Goal: Contribute content

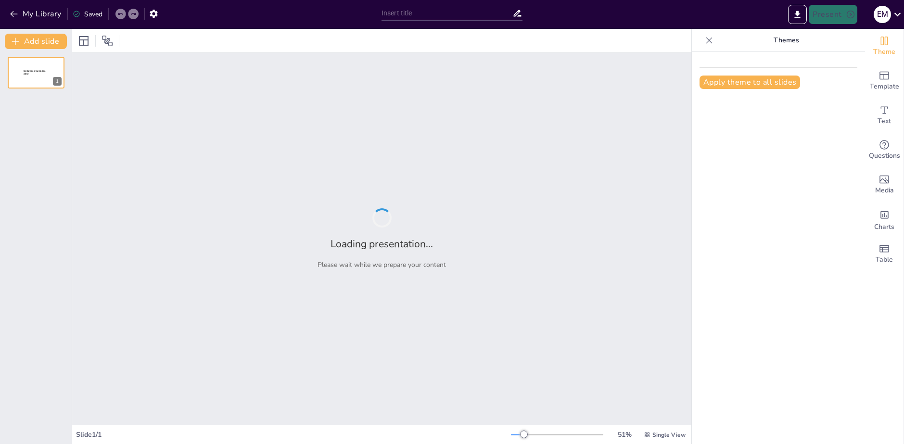
type input "Las repercusiones de la independencia de [GEOGRAPHIC_DATA] en la actualidad"
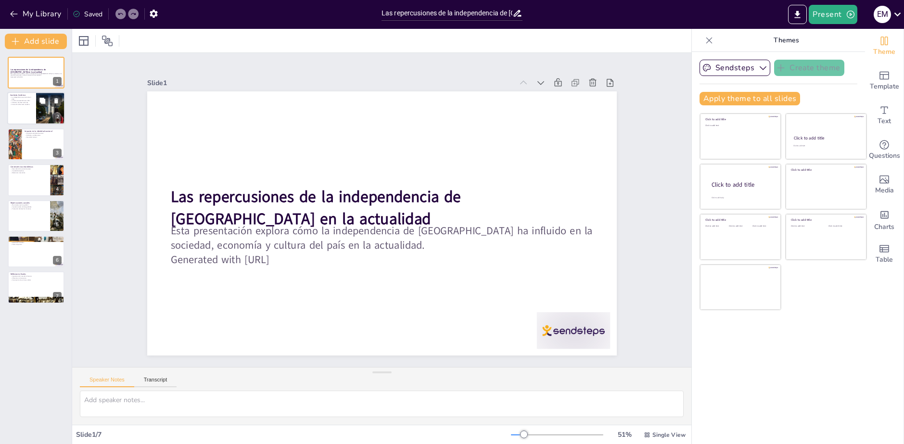
click at [28, 109] on div at bounding box center [36, 108] width 58 height 33
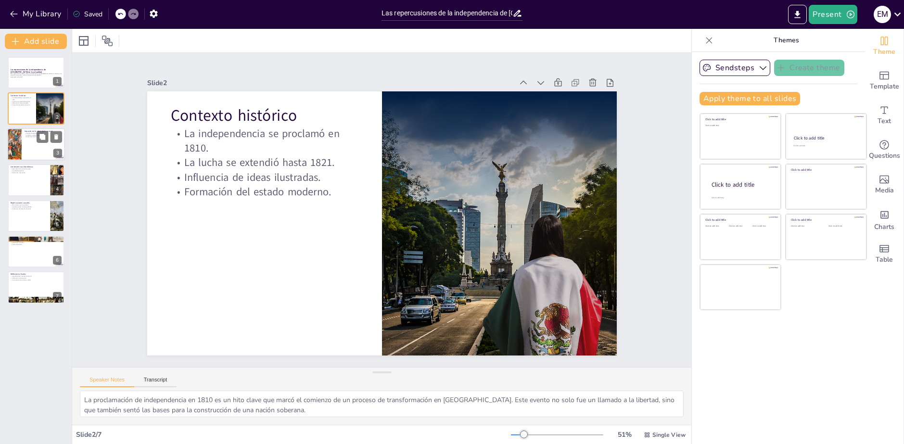
click at [45, 143] on div at bounding box center [36, 144] width 58 height 33
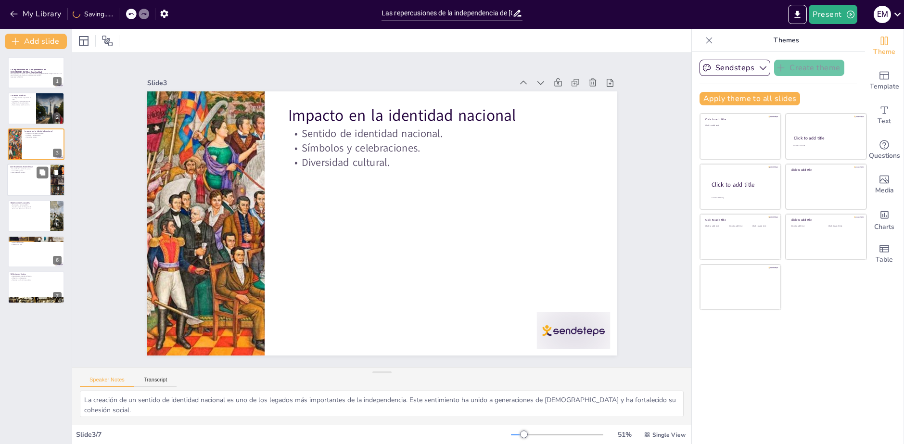
click at [21, 176] on div at bounding box center [36, 180] width 58 height 33
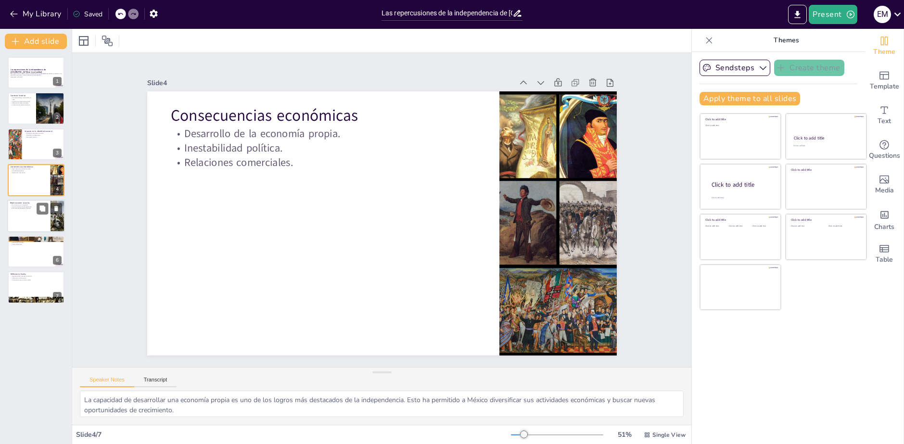
click at [27, 215] on div at bounding box center [36, 216] width 58 height 33
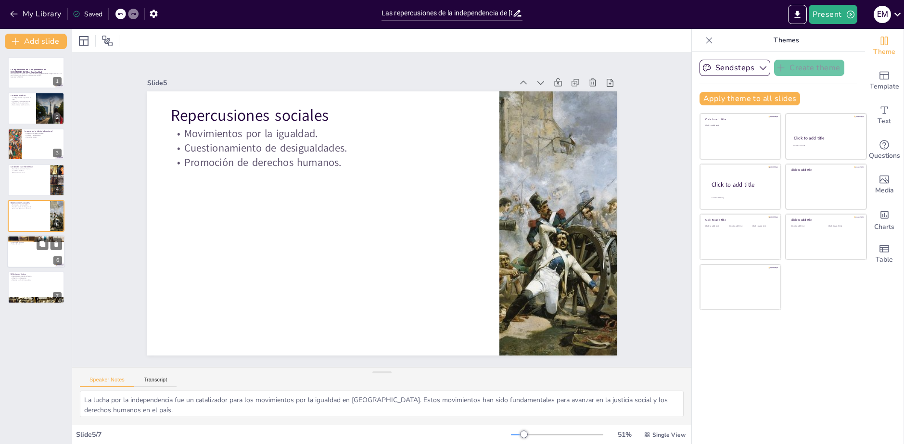
click at [33, 255] on div at bounding box center [36, 251] width 58 height 33
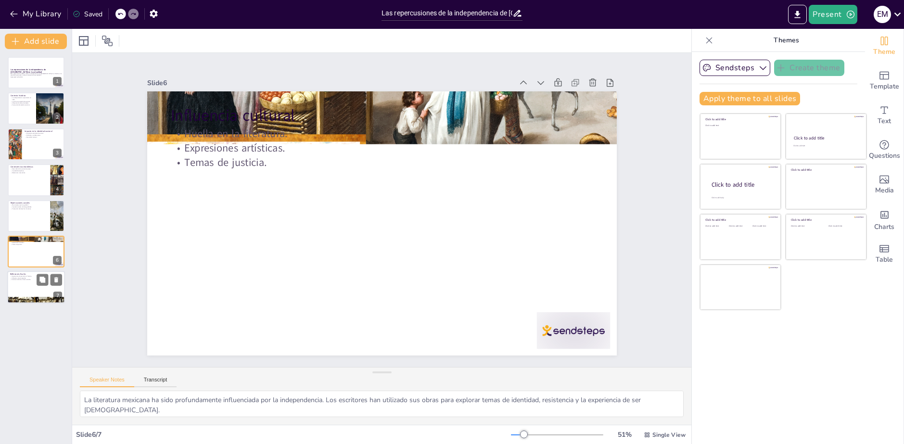
click at [38, 289] on div at bounding box center [36, 287] width 58 height 33
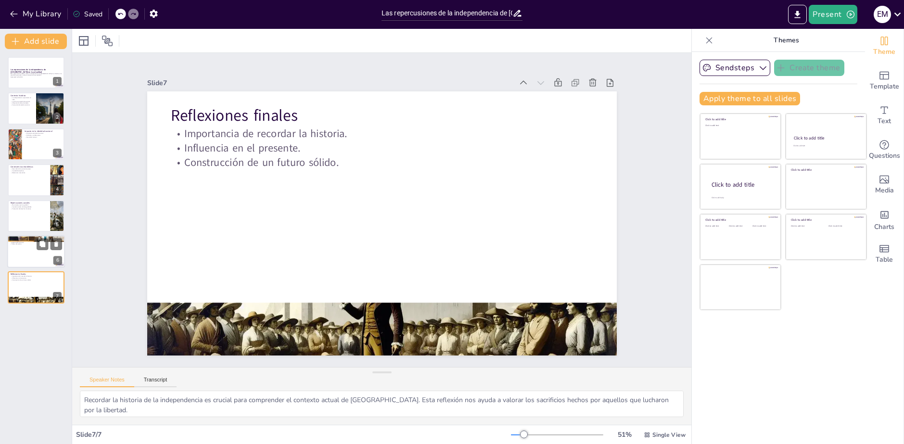
click at [26, 255] on div at bounding box center [36, 251] width 58 height 33
type textarea "La literatura mexicana ha sido profundamente influenciada por la independencia.…"
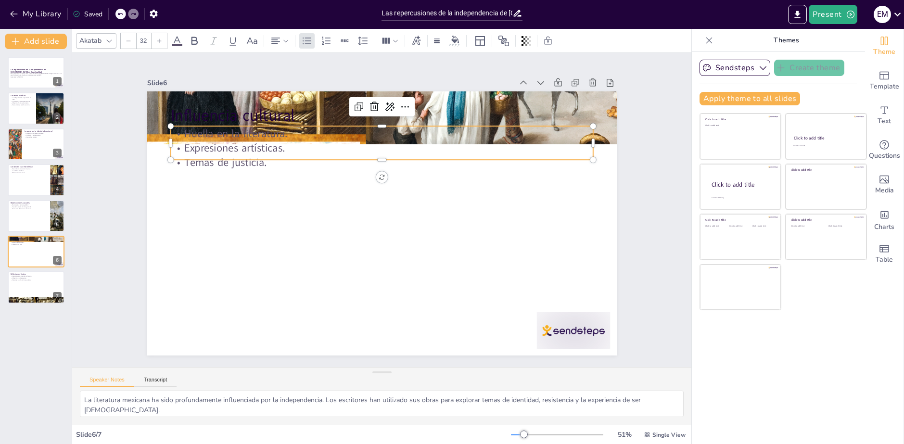
click at [252, 129] on p "Huella en la literatura." at bounding box center [427, 148] width 351 height 260
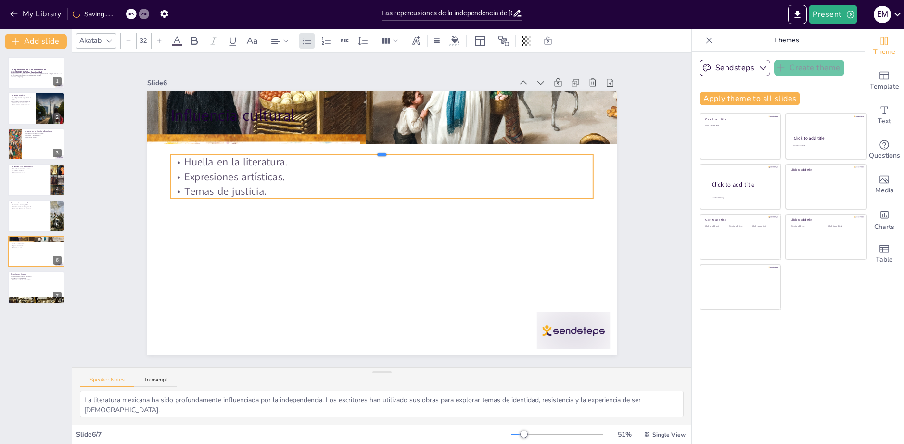
drag, startPoint x: 353, startPoint y: 121, endPoint x: 356, endPoint y: 229, distance: 107.8
click at [356, 229] on div "Influencia cultural Huella en la literatura. Expresiones artísticas. Temas de j…" at bounding box center [379, 223] width 514 height 356
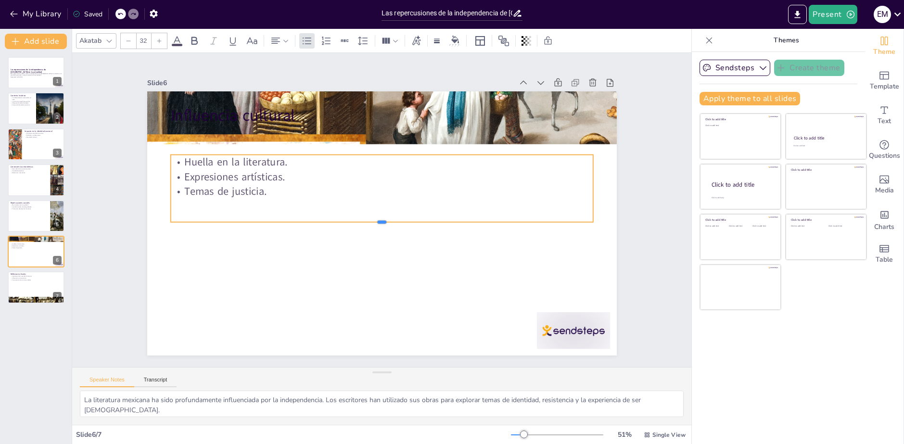
click at [326, 203] on div at bounding box center [378, 226] width 415 height 96
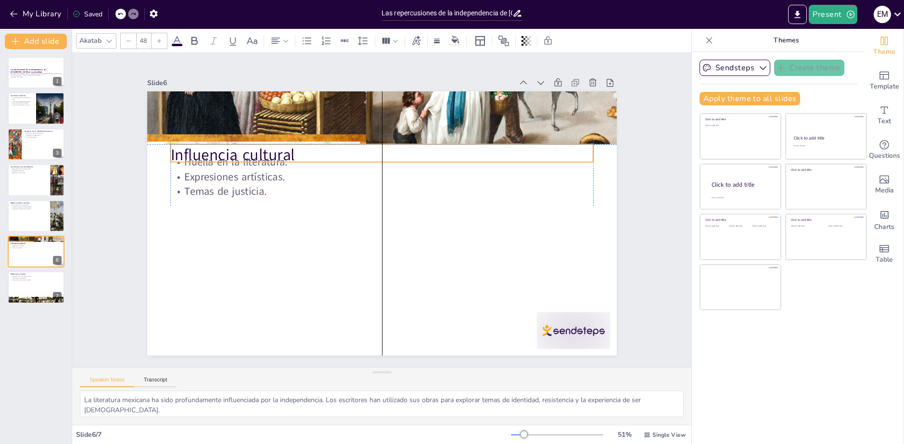
drag, startPoint x: 256, startPoint y: 113, endPoint x: 255, endPoint y: 146, distance: 32.7
click at [255, 146] on p "Influencia cultural" at bounding box center [418, 169] width 328 height 299
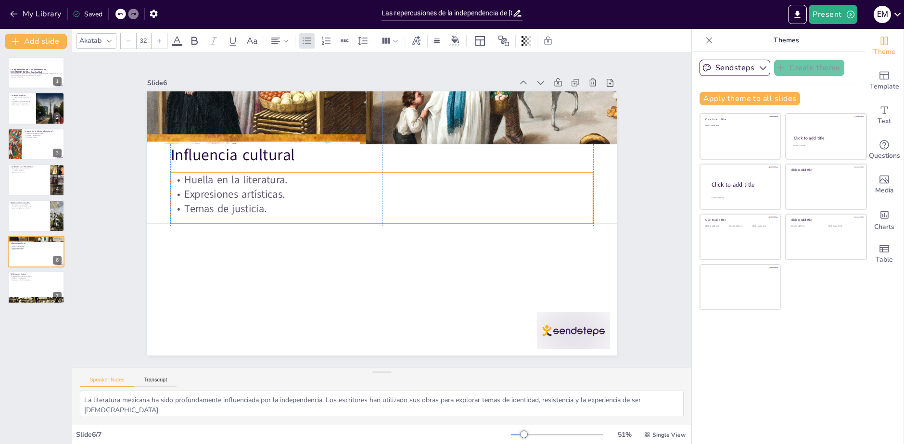
drag, startPoint x: 254, startPoint y: 185, endPoint x: 255, endPoint y: 204, distance: 19.7
click at [255, 204] on p "Temas de justicia." at bounding box center [382, 209] width 416 height 102
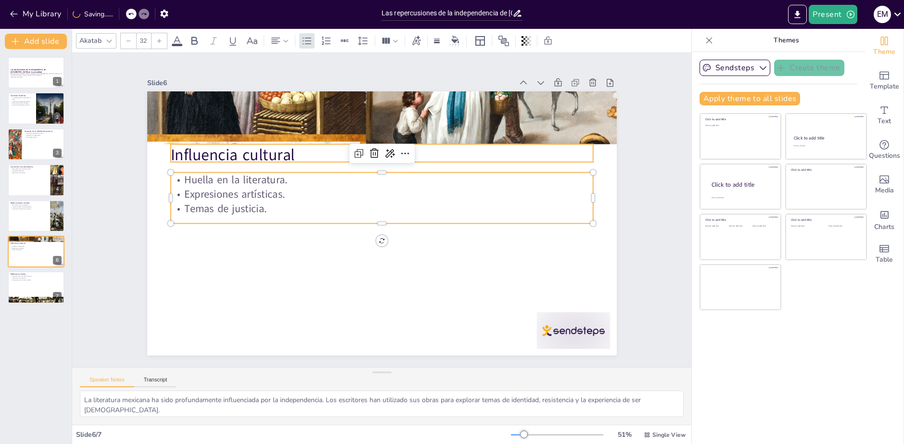
type input "48"
click at [215, 145] on p "Influencia cultural" at bounding box center [393, 155] width 418 height 109
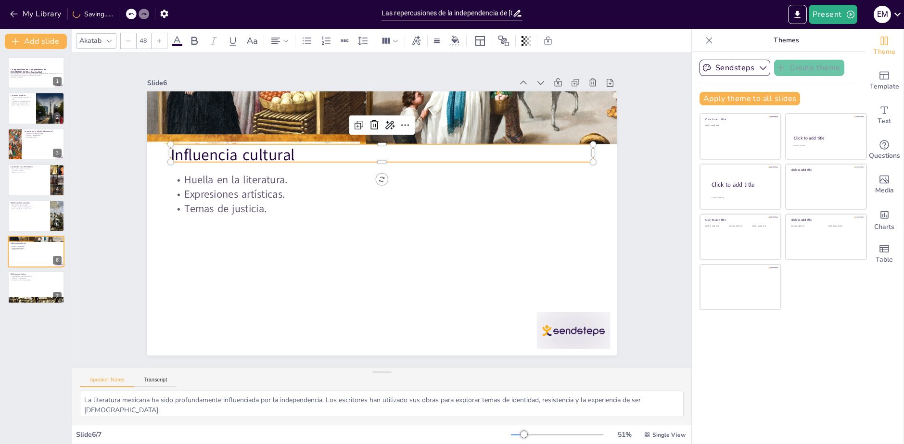
click at [215, 145] on p "Influencia cultural" at bounding box center [387, 156] width 422 height 66
click at [295, 145] on p "Influencia cultural" at bounding box center [428, 176] width 266 height 354
click at [215, 145] on p "Influencia cultural" at bounding box center [388, 153] width 422 height 66
click at [41, 50] on div "Las repercusiones de la independencia de [GEOGRAPHIC_DATA] en la actualidad Est…" at bounding box center [36, 246] width 72 height 395
click at [34, 72] on p "Las repercusiones de la independencia de [GEOGRAPHIC_DATA] en la actualidad" at bounding box center [36, 70] width 52 height 5
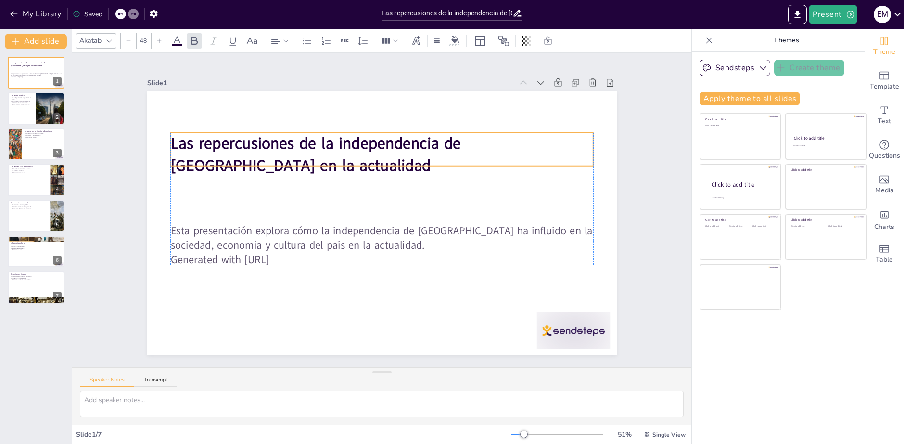
drag, startPoint x: 243, startPoint y: 207, endPoint x: 244, endPoint y: 151, distance: 56.3
click at [244, 151] on p "Las repercusiones de la independencia de [GEOGRAPHIC_DATA] en la actualidad" at bounding box center [381, 155] width 422 height 44
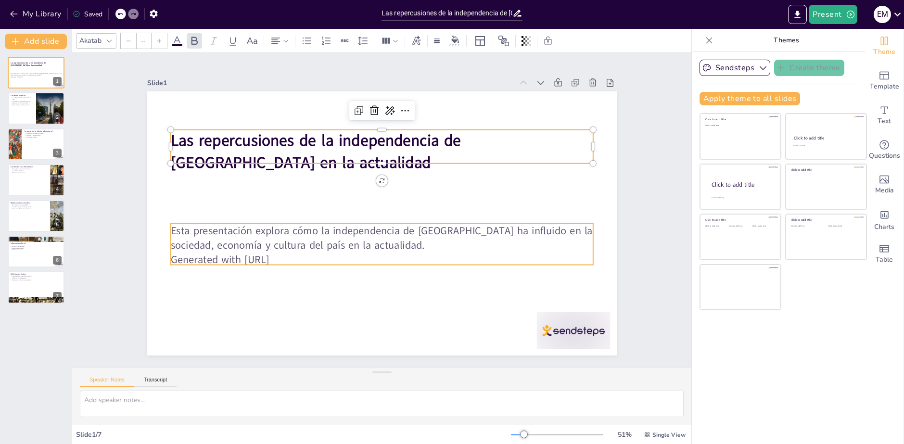
type input "32"
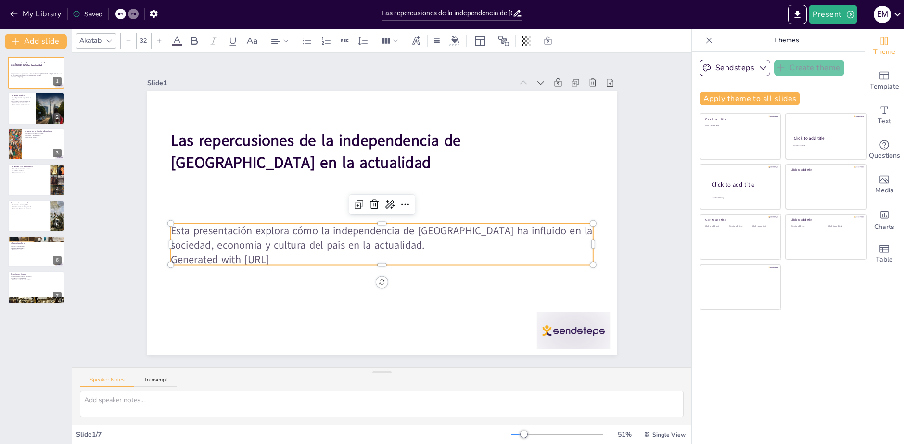
click at [323, 236] on p "Esta presentación explora cómo la independencia de [GEOGRAPHIC_DATA] ha influid…" at bounding box center [363, 231] width 334 height 304
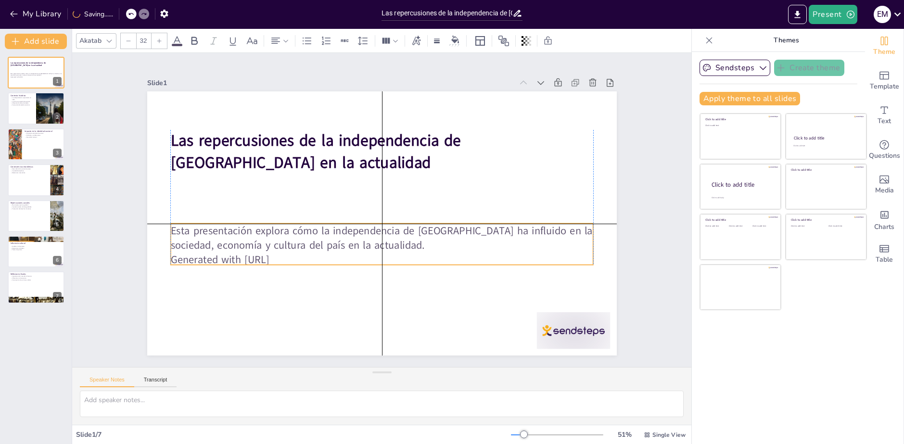
click at [320, 256] on p "Generated with [URL]" at bounding box center [371, 259] width 416 height 102
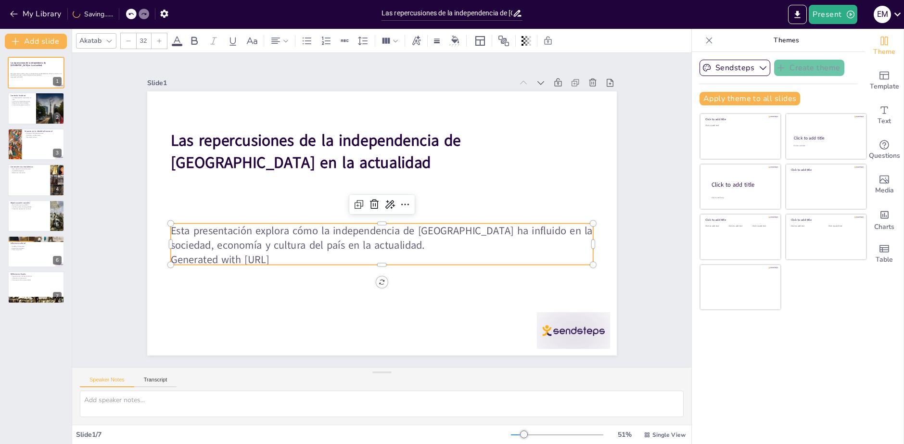
click at [320, 256] on p "Generated with [URL]" at bounding box center [348, 246] width 324 height 293
click at [320, 256] on p "Generated with [URL]" at bounding box center [361, 255] width 392 height 185
click at [303, 253] on p "Generated with [URL]" at bounding box center [377, 258] width 422 height 59
drag, startPoint x: 296, startPoint y: 253, endPoint x: 147, endPoint y: 211, distance: 154.6
click at [148, 211] on div "Las repercusiones de la independencia de [GEOGRAPHIC_DATA] en la actualidad Est…" at bounding box center [375, 221] width 539 height 463
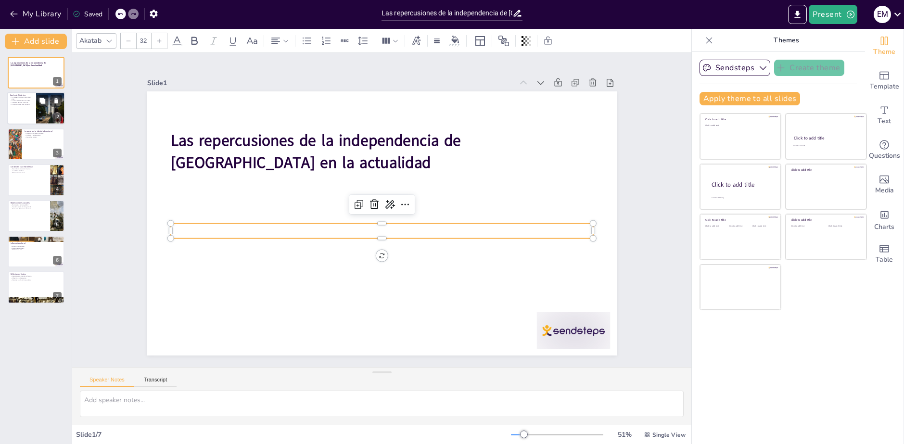
click at [27, 111] on div at bounding box center [36, 108] width 58 height 33
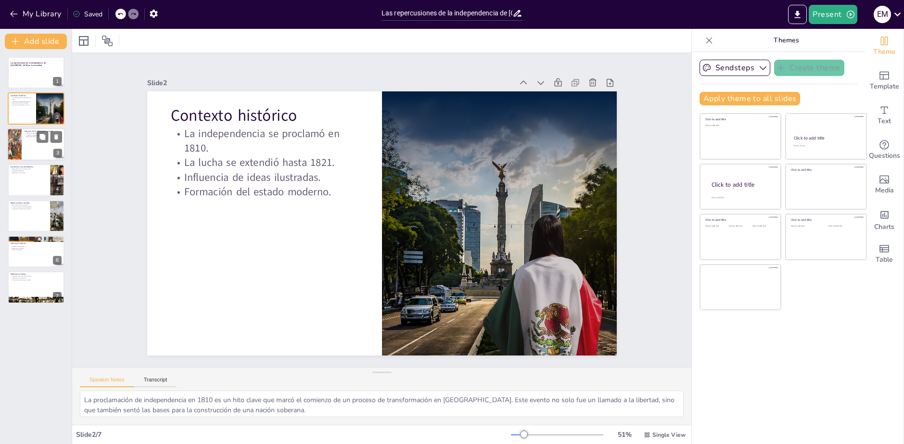
click at [25, 144] on div at bounding box center [36, 144] width 58 height 33
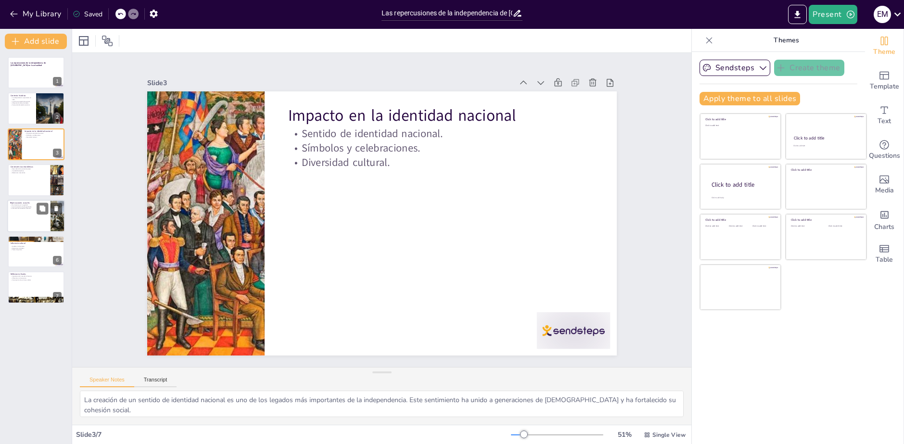
click at [29, 203] on p "Repercusiones sociales" at bounding box center [29, 202] width 38 height 3
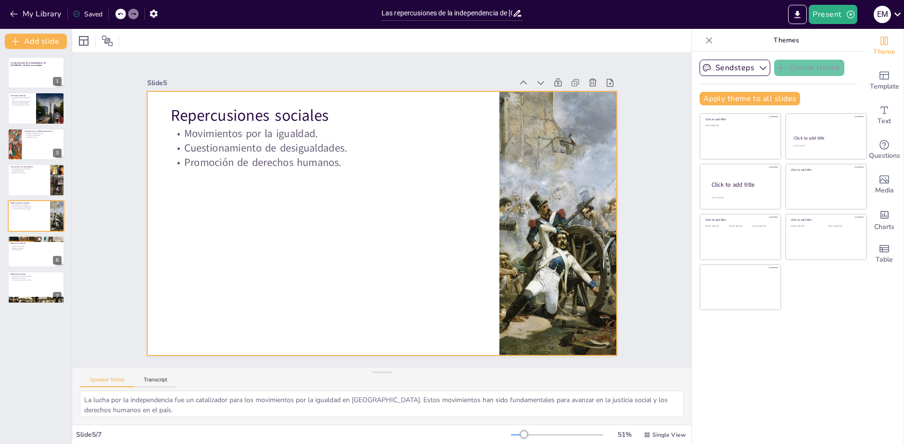
click at [31, 235] on div "Las repercusiones de la independencia de [GEOGRAPHIC_DATA] en la actualidad 1 C…" at bounding box center [36, 180] width 72 height 247
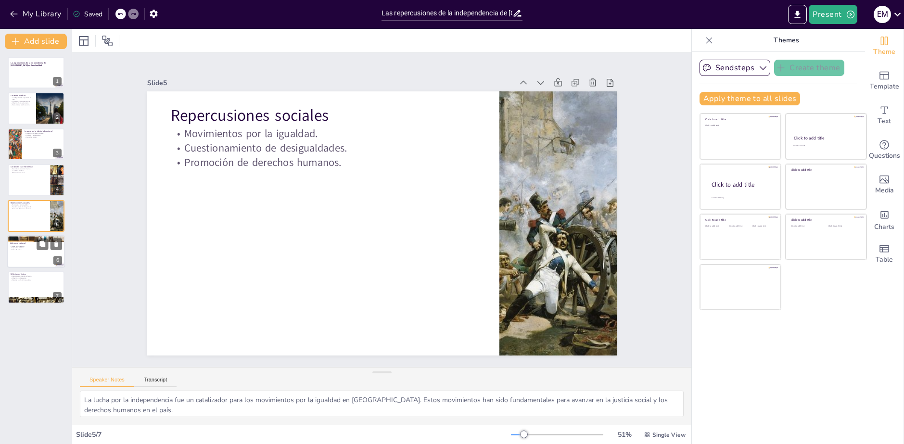
click at [36, 262] on div at bounding box center [36, 251] width 58 height 33
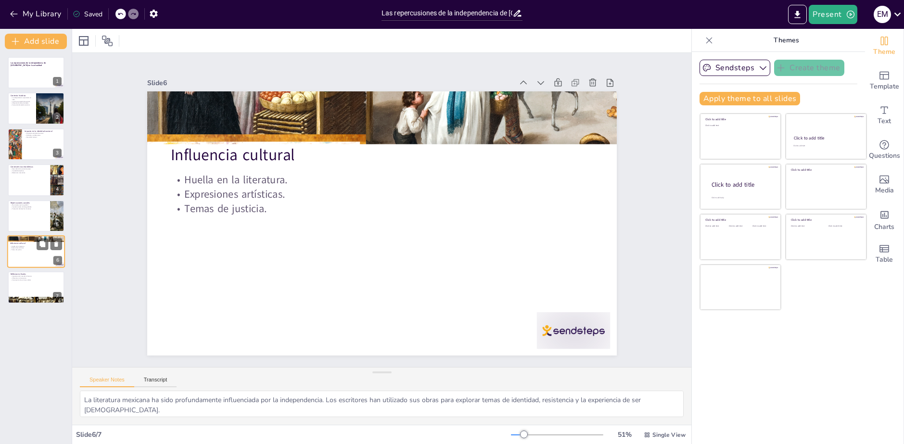
click at [36, 266] on div at bounding box center [36, 251] width 58 height 33
click at [38, 284] on button at bounding box center [43, 280] width 12 height 12
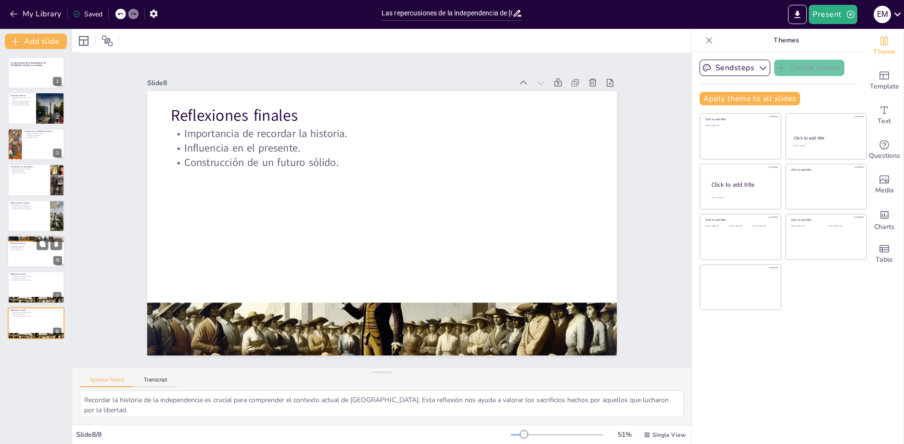
click at [30, 240] on div at bounding box center [36, 238] width 58 height 43
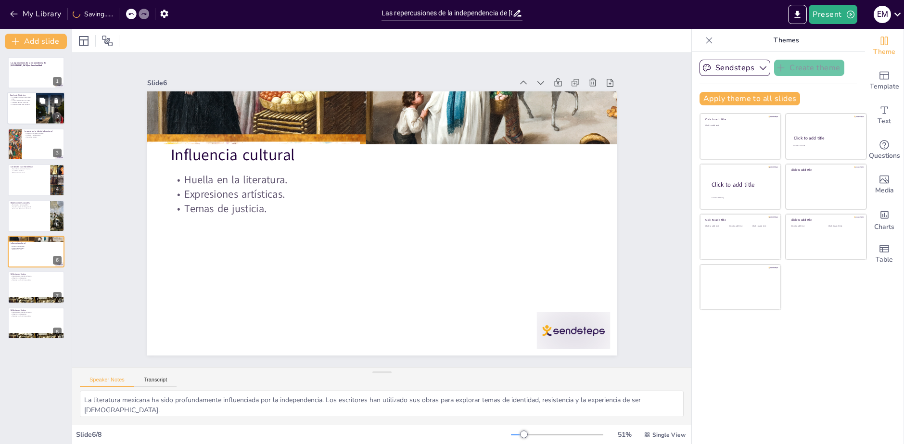
click at [35, 116] on div at bounding box center [36, 108] width 58 height 33
type textarea "La proclamación de independencia en 1810 es un hito clave que marcó el comienzo…"
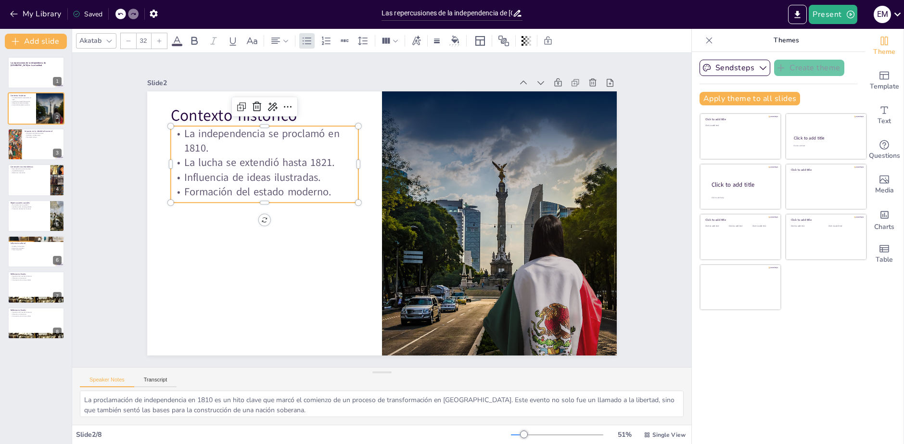
click at [243, 162] on p "La lucha se extendió hasta 1821." at bounding box center [293, 118] width 177 height 89
click at [243, 162] on p "La lucha se extendió hasta 1821." at bounding box center [314, 103] width 161 height 122
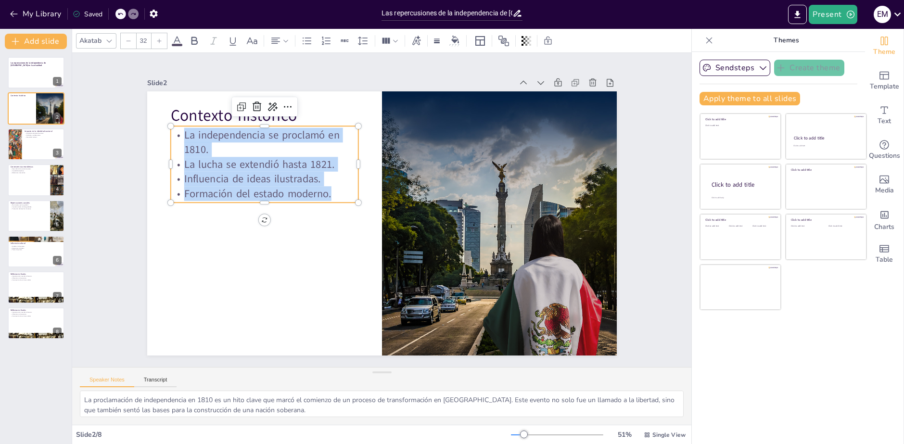
drag, startPoint x: 329, startPoint y: 193, endPoint x: 168, endPoint y: 132, distance: 172.3
click at [192, 132] on div "La independencia se proclamó en 1810. La lucha se extendió hasta 1821. Influenc…" at bounding box center [292, 120] width 201 height 143
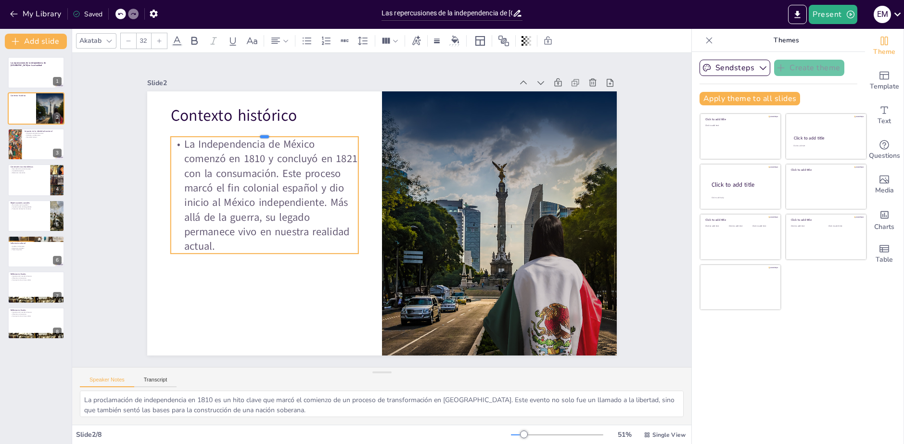
drag, startPoint x: 316, startPoint y: 122, endPoint x: 315, endPoint y: 132, distance: 10.7
click at [315, 132] on div at bounding box center [346, 74] width 145 height 131
click at [316, 178] on p "La Independencia de México comenzó en 1810 y concluyó en 1821 con la consumació…" at bounding box center [295, 128] width 221 height 205
click at [316, 178] on p "La Independencia de México comenzó en 1810 y concluyó en 1821 con la consumació…" at bounding box center [266, 183] width 199 height 136
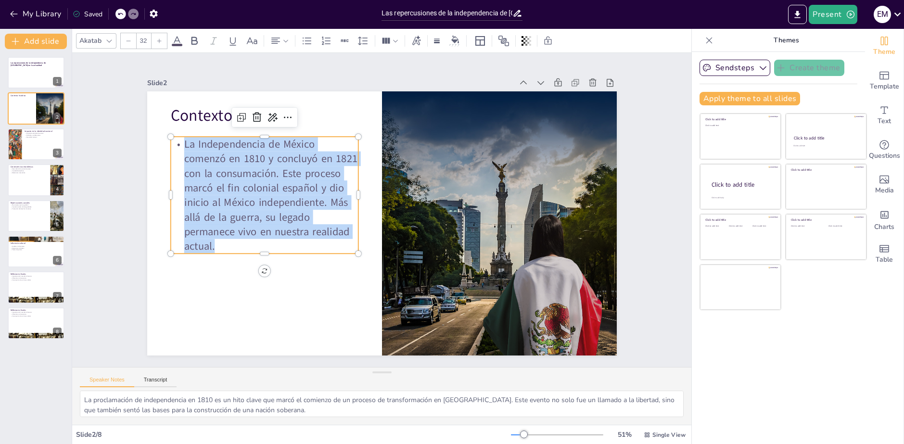
click at [316, 178] on p "La Independencia de México comenzó en 1810 y concluyó en 1821 con la consumació…" at bounding box center [270, 170] width 208 height 153
click at [307, 48] on div at bounding box center [306, 40] width 15 height 15
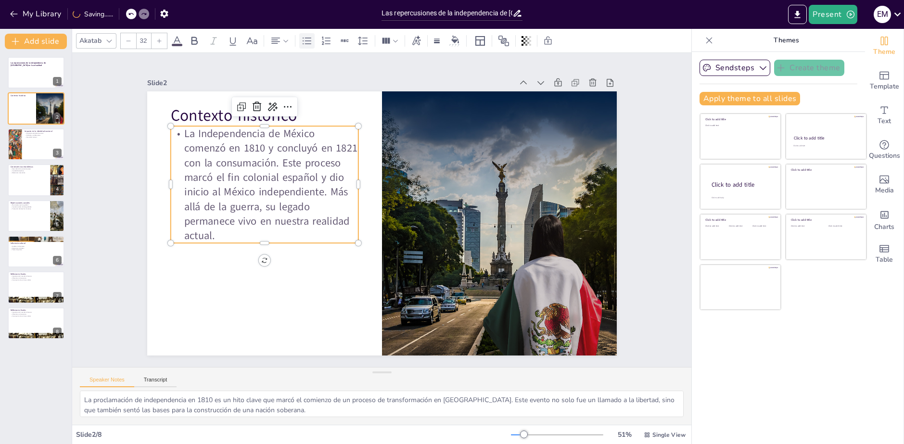
click at [307, 48] on div at bounding box center [306, 40] width 15 height 15
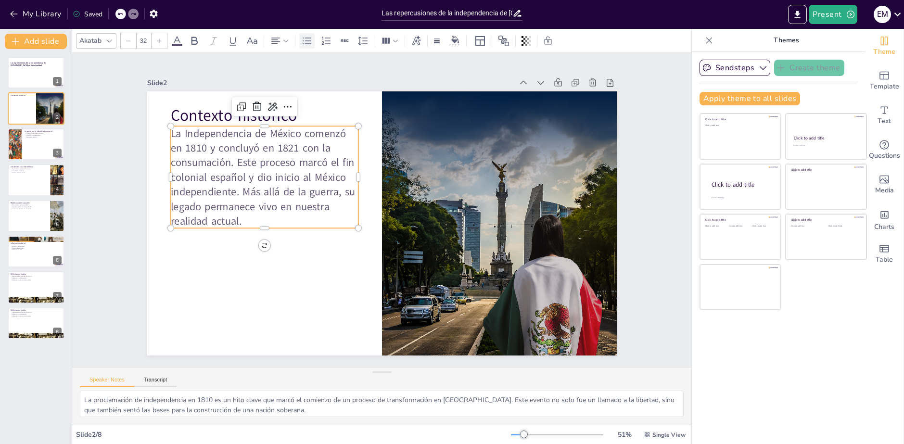
click at [307, 48] on div at bounding box center [306, 40] width 15 height 15
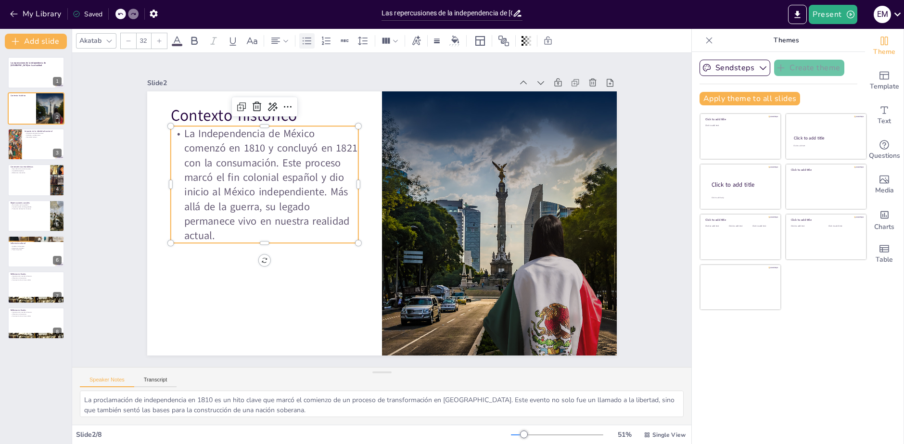
click at [307, 48] on div at bounding box center [306, 40] width 15 height 15
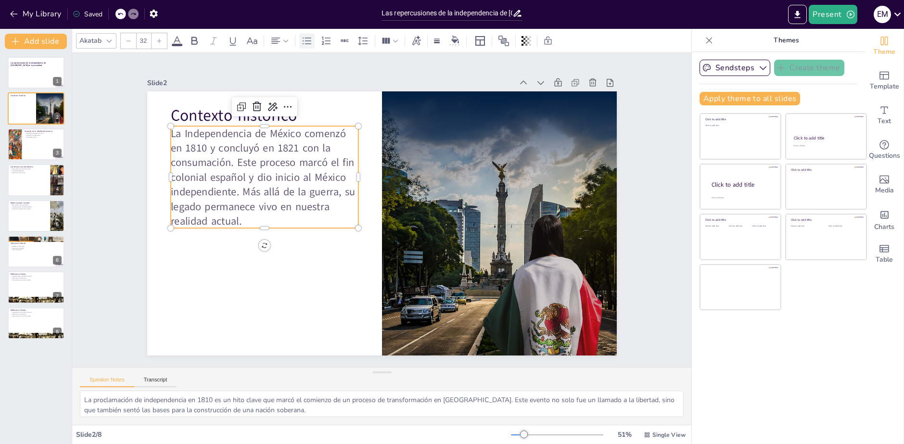
click at [307, 48] on div at bounding box center [306, 40] width 15 height 15
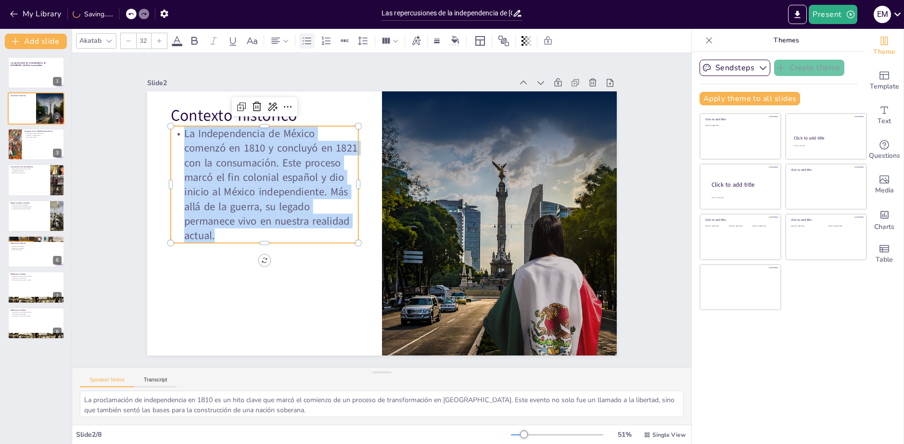
click at [307, 48] on div at bounding box center [306, 40] width 15 height 15
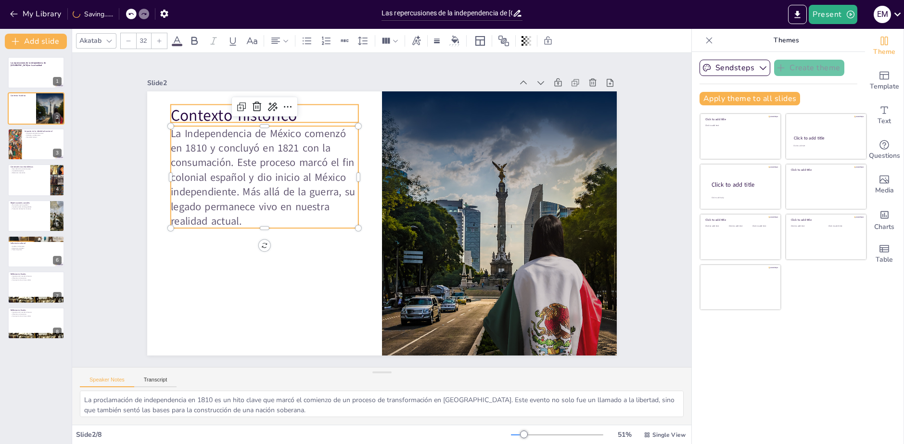
click at [337, 72] on div "Slide 2" at bounding box center [445, 99] width 413 height 246
click at [270, 38] on icon at bounding box center [276, 41] width 12 height 12
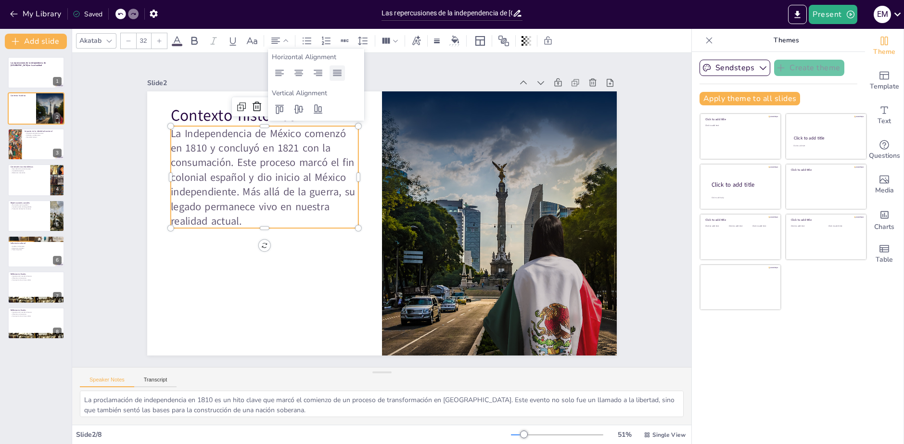
click at [337, 75] on icon at bounding box center [337, 73] width 9 height 6
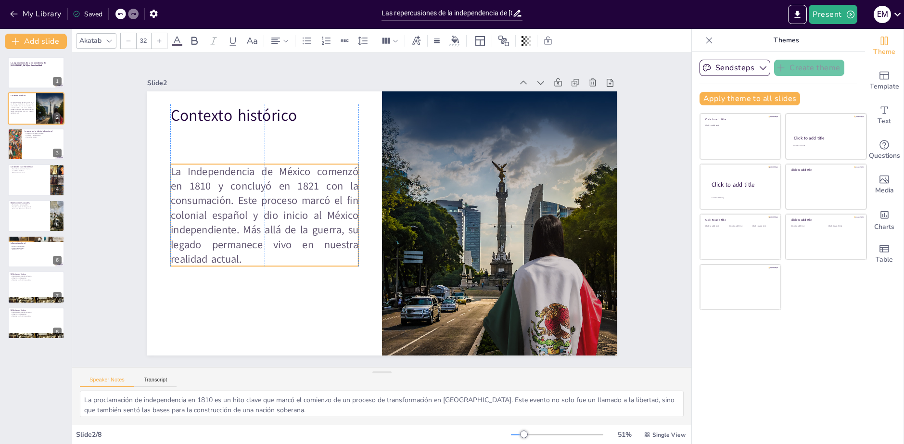
drag, startPoint x: 291, startPoint y: 164, endPoint x: 291, endPoint y: 202, distance: 38.0
click at [340, 202] on p "La Independencia de México comenzó en 1810 y concluyó en 1821 con la consumació…" at bounding box center [425, 100] width 170 height 213
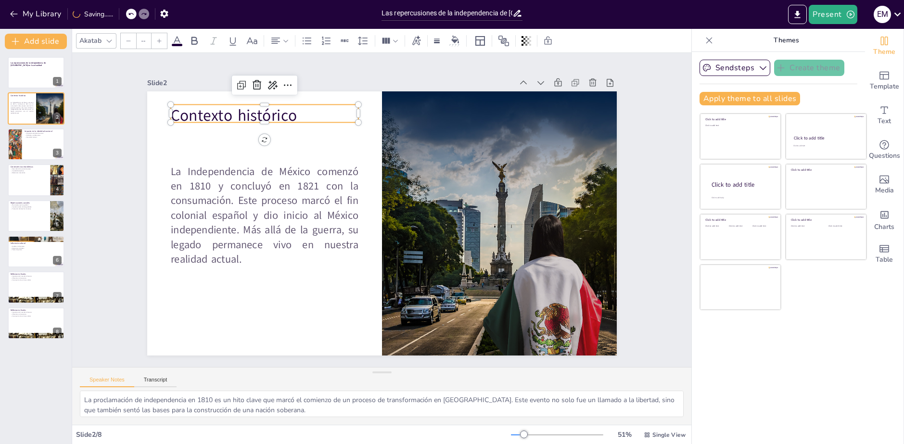
type input "48"
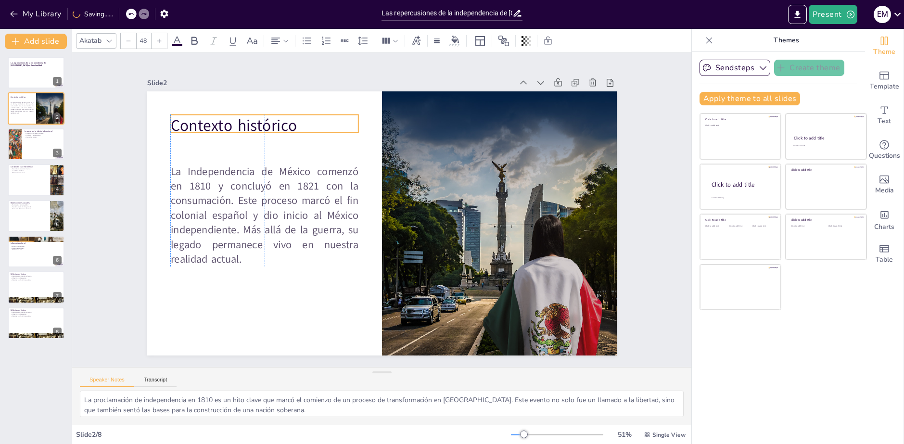
drag, startPoint x: 280, startPoint y: 115, endPoint x: 279, endPoint y: 126, distance: 10.1
click at [317, 126] on p "Contexto histórico" at bounding box center [381, 65] width 128 height 165
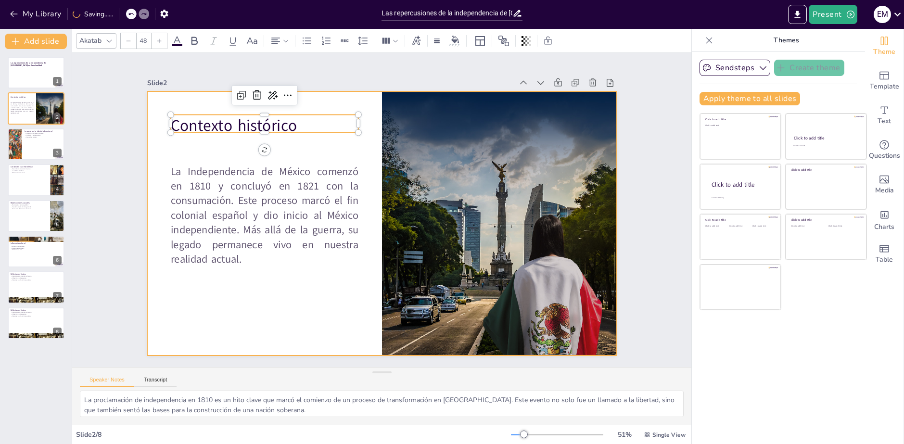
click at [315, 76] on div "Slide 2" at bounding box center [356, 74] width 359 height 85
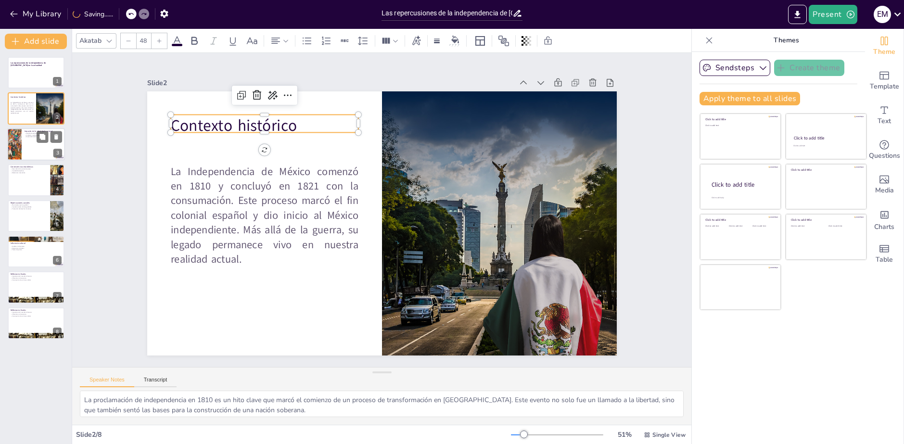
click at [37, 143] on div at bounding box center [36, 144] width 58 height 33
type textarea "La creación de un sentido de identidad nacional es uno de los legados más impor…"
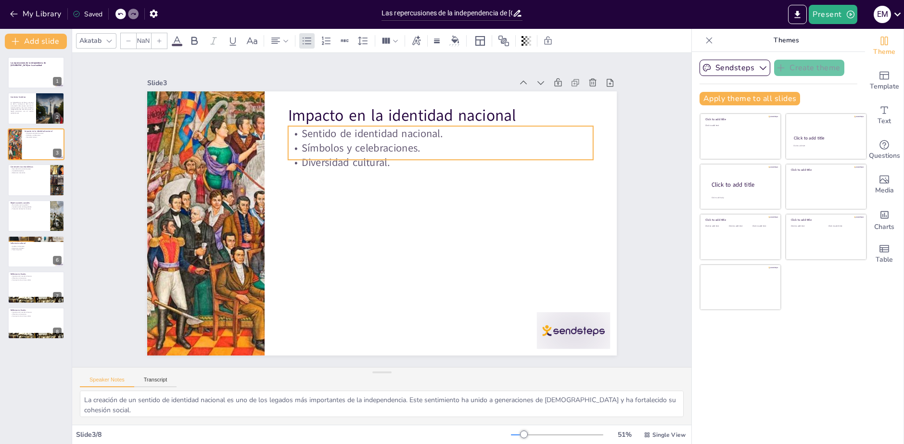
type input "32"
click at [335, 137] on p "Símbolos y celebraciones." at bounding box center [460, 178] width 285 height 138
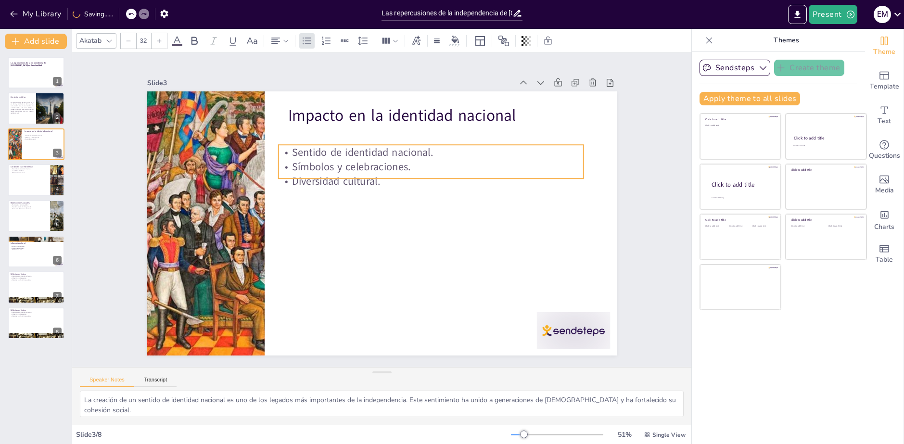
drag, startPoint x: 429, startPoint y: 143, endPoint x: 419, endPoint y: 162, distance: 21.1
click at [419, 162] on p "Símbolos y celebraciones." at bounding box center [434, 249] width 78 height 302
click at [406, 161] on p "Símbolos y celebraciones." at bounding box center [446, 203] width 255 height 191
click at [406, 161] on p "Símbolos y celebraciones." at bounding box center [441, 184] width 295 height 108
click at [400, 168] on p "Diversidad cultural." at bounding box center [440, 217] width 237 height 215
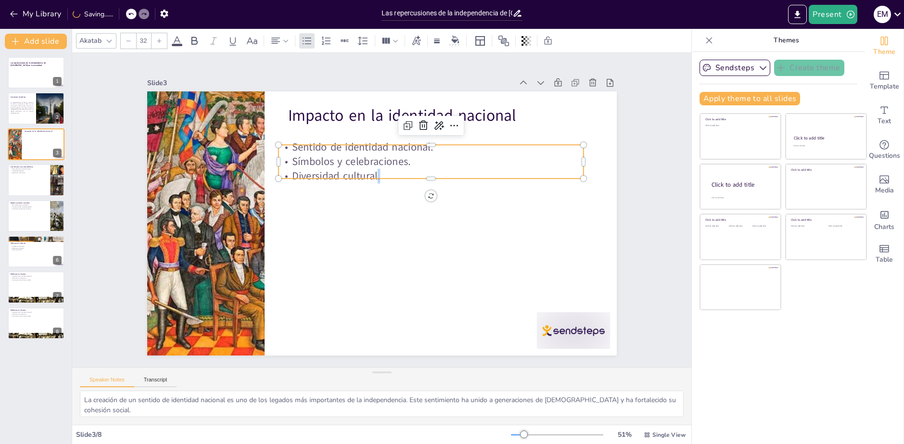
click at [400, 168] on p "Diversidad cultural." at bounding box center [437, 187] width 302 height 78
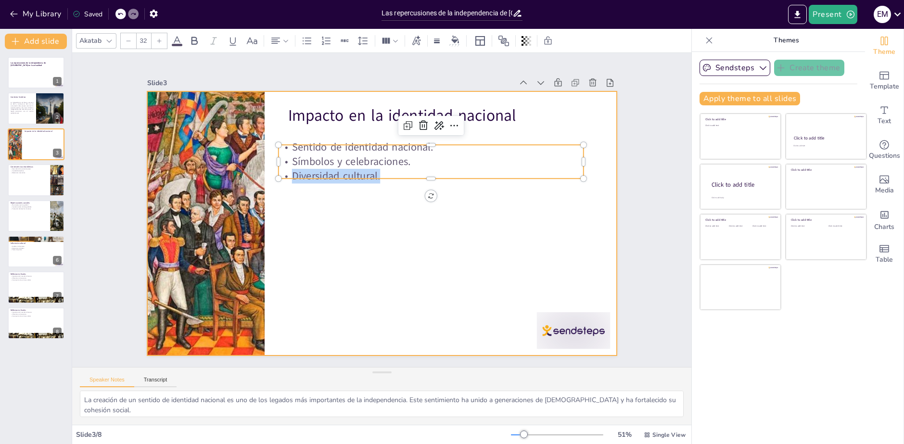
drag, startPoint x: 400, startPoint y: 168, endPoint x: 366, endPoint y: 166, distance: 33.7
click at [274, 128] on div "Impacto en la identidad nacional Sentido de identidad nacional. Símbolos y cele…" at bounding box center [371, 217] width 490 height 535
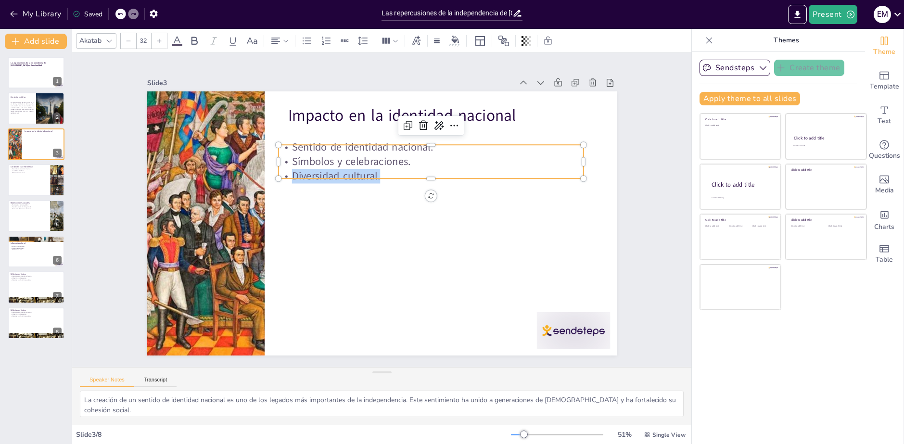
click at [376, 169] on p "Diversidad cultural." at bounding box center [438, 193] width 295 height 108
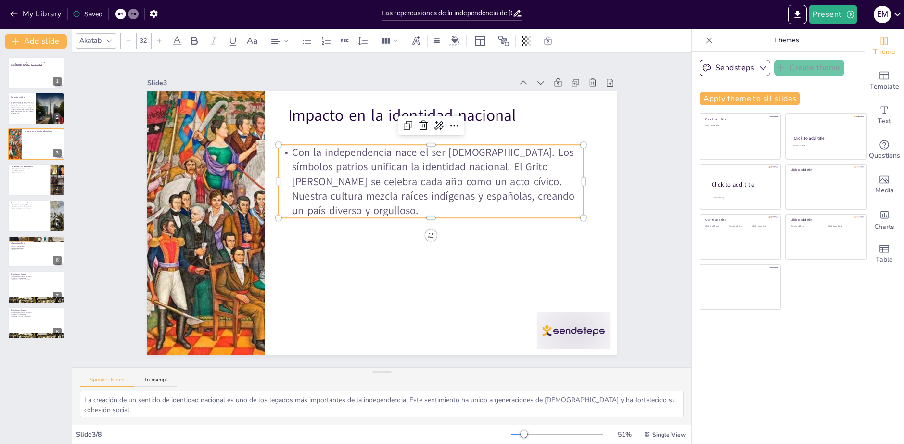
click at [296, 45] on div "Akatab 32" at bounding box center [320, 41] width 488 height 16
click at [304, 44] on icon at bounding box center [307, 41] width 12 height 12
click at [282, 43] on icon at bounding box center [285, 41] width 7 height 7
click at [306, 41] on icon at bounding box center [307, 40] width 9 height 7
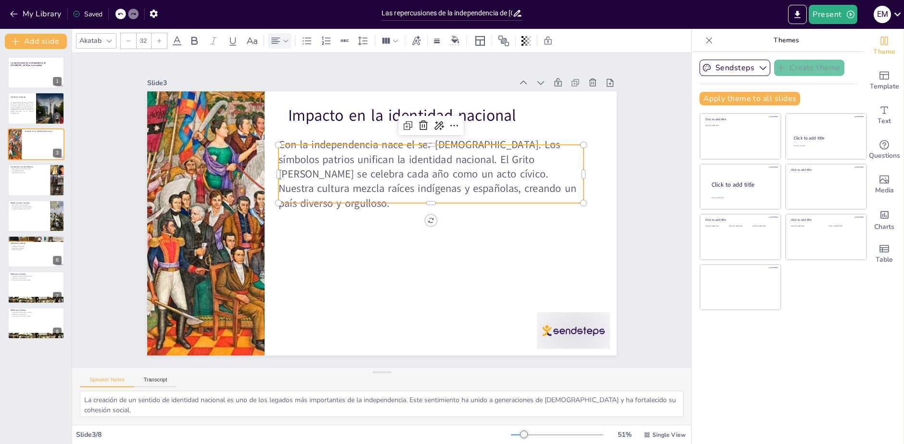
click at [286, 41] on icon at bounding box center [285, 40] width 5 height 2
click at [338, 73] on icon at bounding box center [337, 73] width 12 height 12
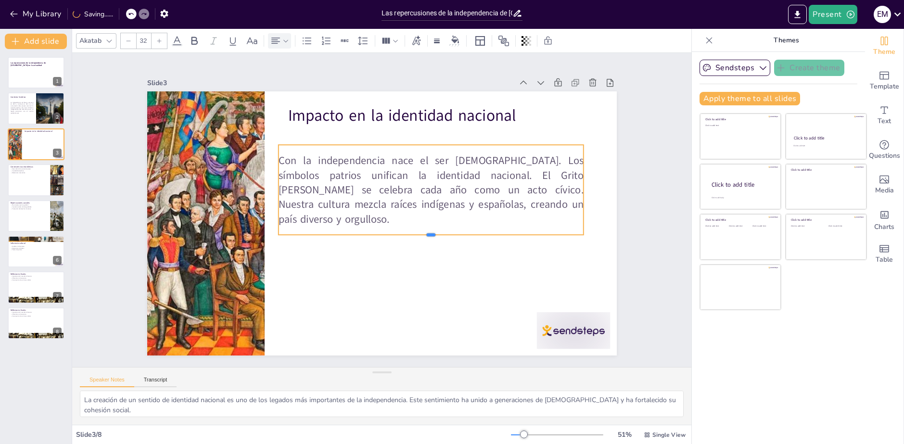
drag, startPoint x: 427, startPoint y: 201, endPoint x: 425, endPoint y: 232, distance: 31.8
click at [425, 232] on div at bounding box center [327, 227] width 210 height 232
click at [52, 183] on div at bounding box center [57, 180] width 23 height 33
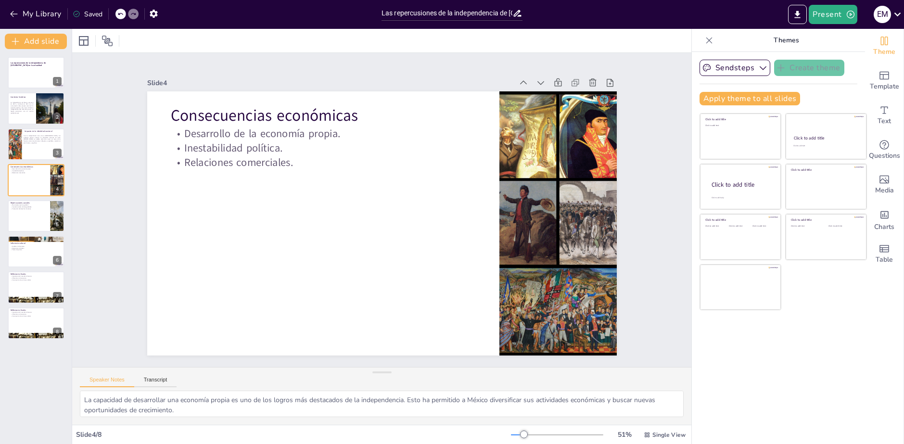
click at [6, 133] on div "Las repercusiones de la independencia de [GEOGRAPHIC_DATA] en la actualidad 1 C…" at bounding box center [36, 198] width 72 height 282
click at [12, 114] on div at bounding box center [36, 108] width 58 height 33
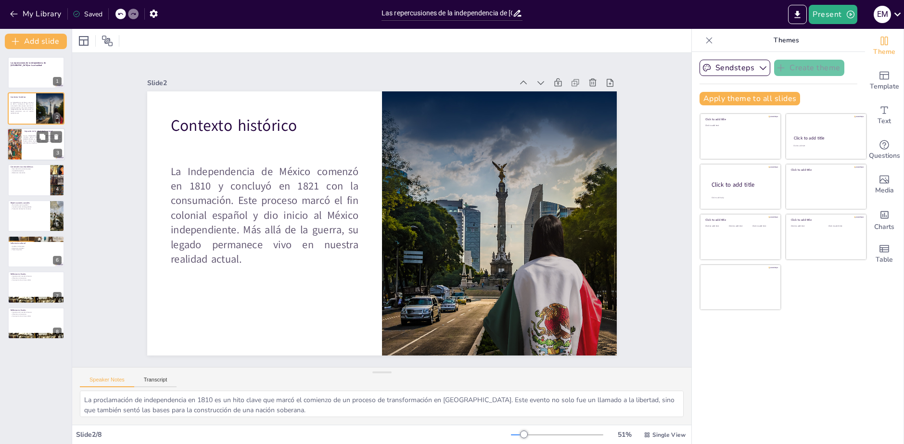
click at [30, 151] on div at bounding box center [36, 144] width 58 height 33
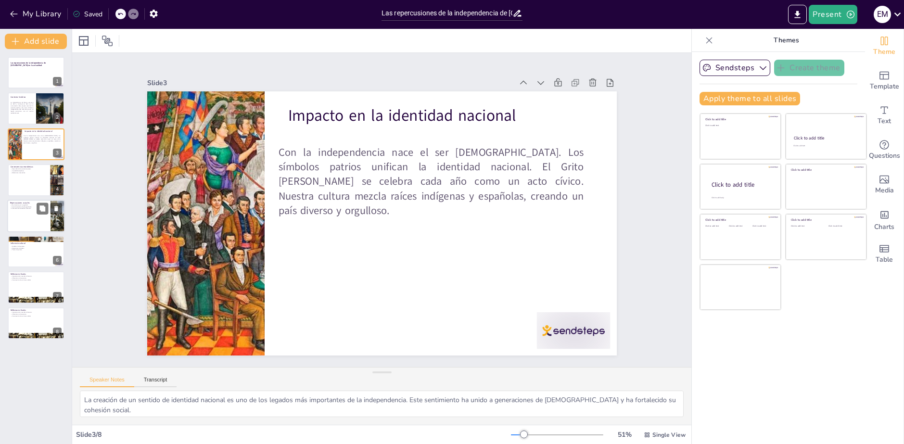
click at [41, 218] on div at bounding box center [36, 216] width 58 height 33
type textarea "La lucha por la independencia fue un catalizador para los movimientos por la ig…"
